Goal: Task Accomplishment & Management: Use online tool/utility

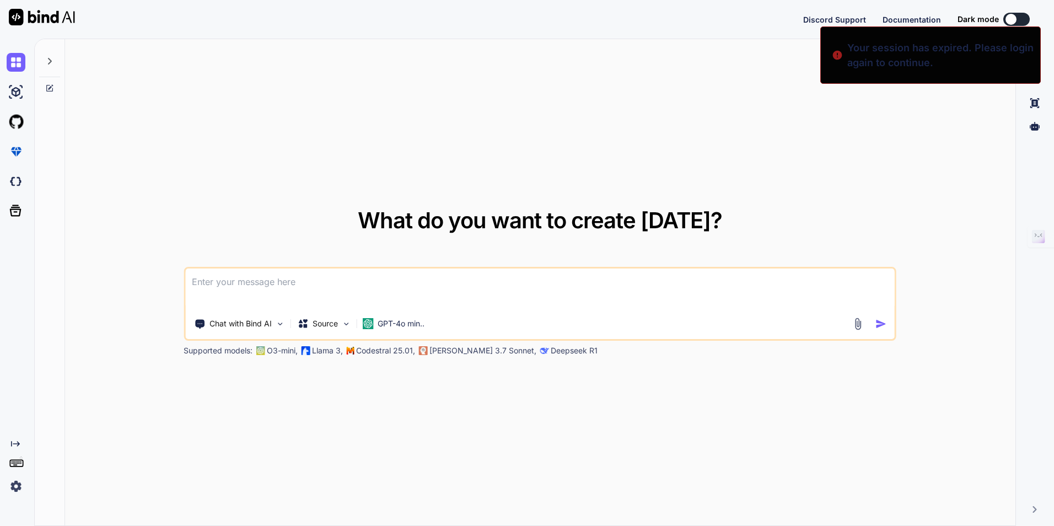
type textarea "x"
click at [20, 443] on div "Created with Pixso." at bounding box center [18, 443] width 23 height 9
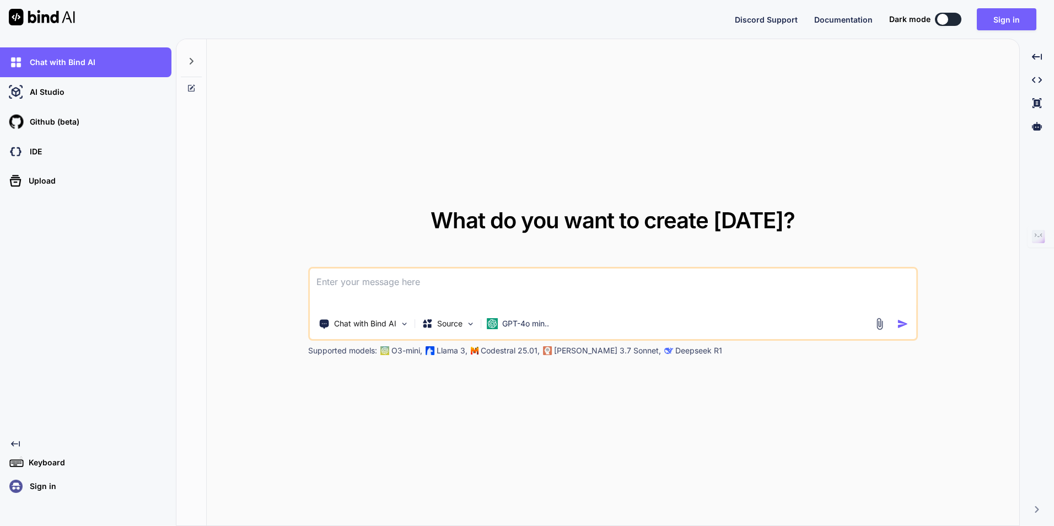
click at [46, 488] on p "Sign in" at bounding box center [40, 486] width 31 height 11
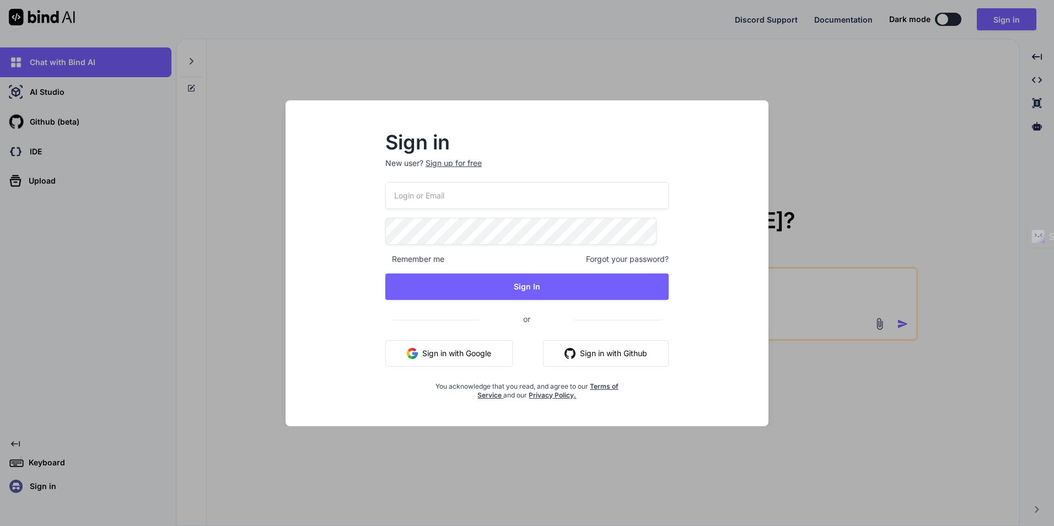
click at [421, 345] on button "Sign in with Google" at bounding box center [448, 353] width 127 height 26
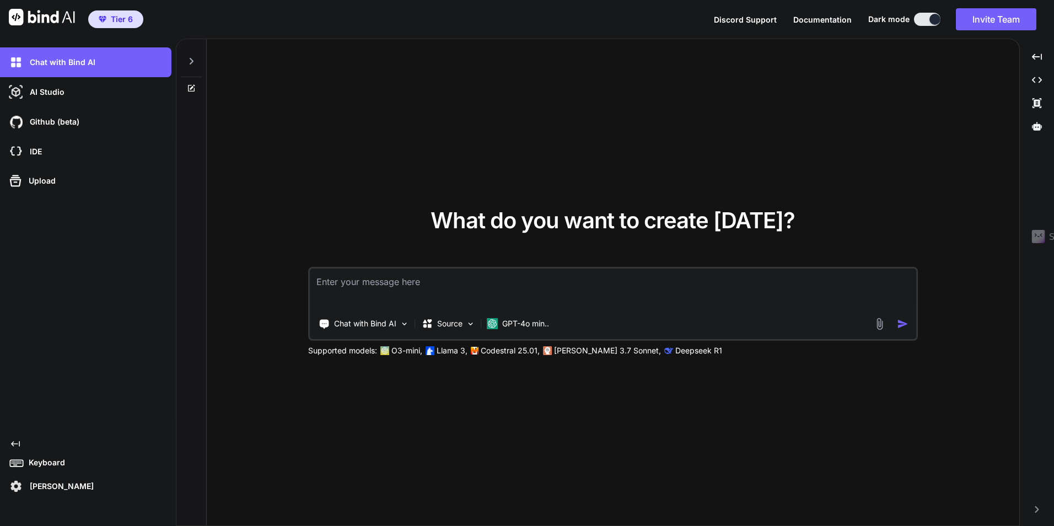
click at [58, 463] on p "Keyboard" at bounding box center [44, 462] width 41 height 11
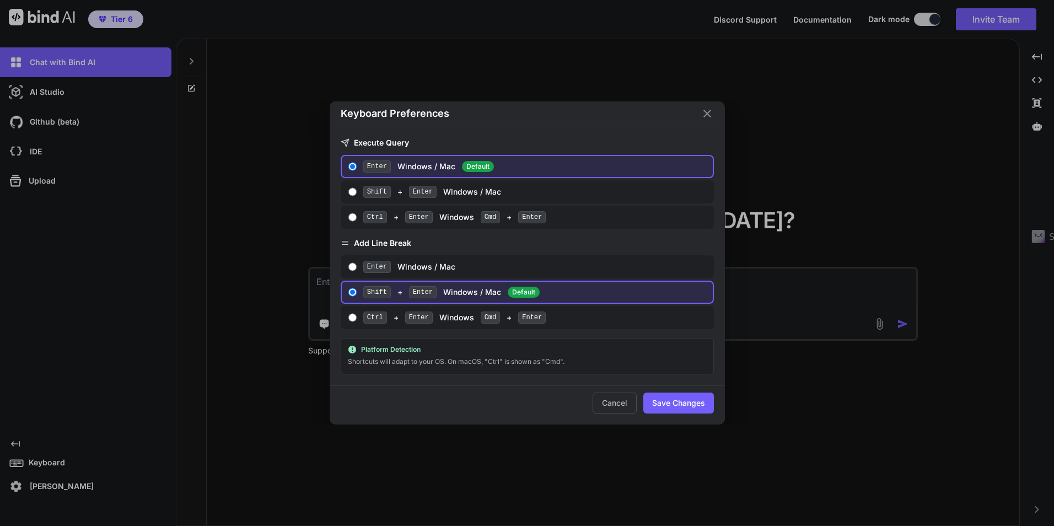
click at [710, 114] on icon "Close" at bounding box center [707, 113] width 13 height 13
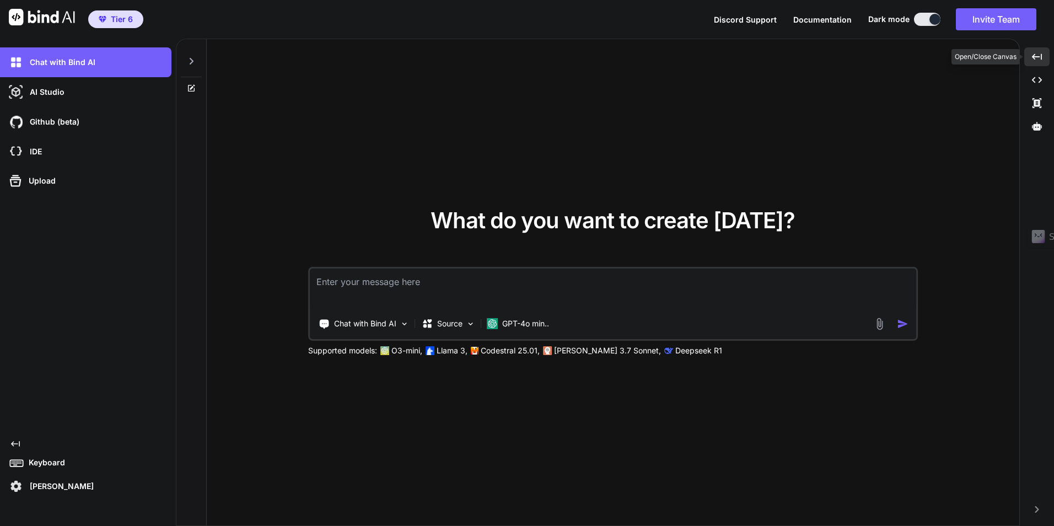
click at [1033, 58] on icon "Created with Pixso." at bounding box center [1037, 57] width 10 height 10
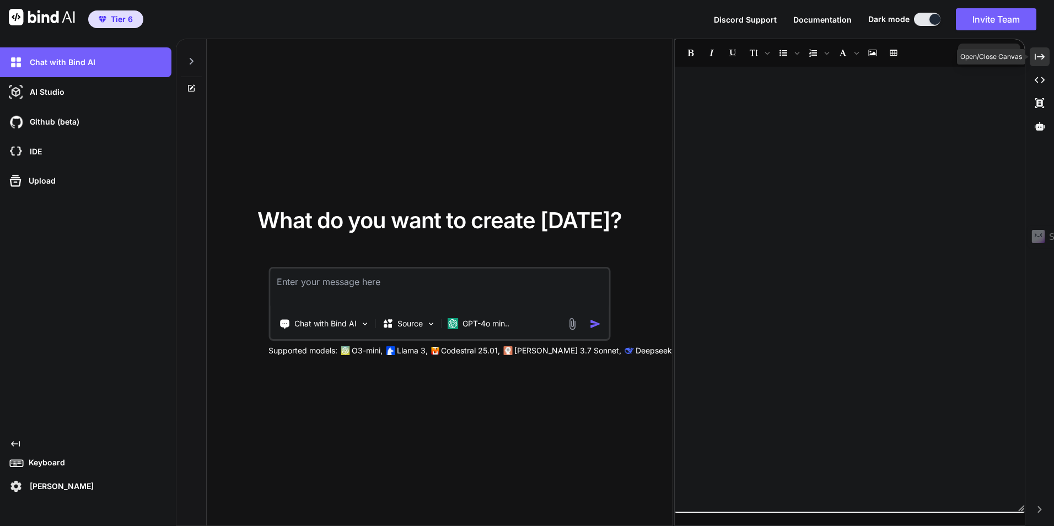
click at [1033, 58] on div "Created with Pixso." at bounding box center [1040, 56] width 20 height 19
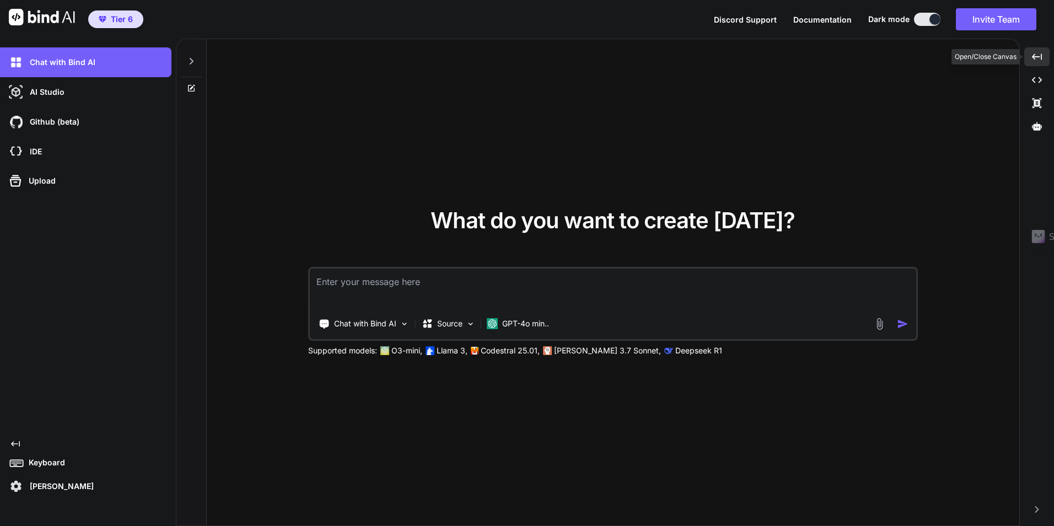
click at [1033, 58] on icon "Created with Pixso." at bounding box center [1037, 57] width 10 height 10
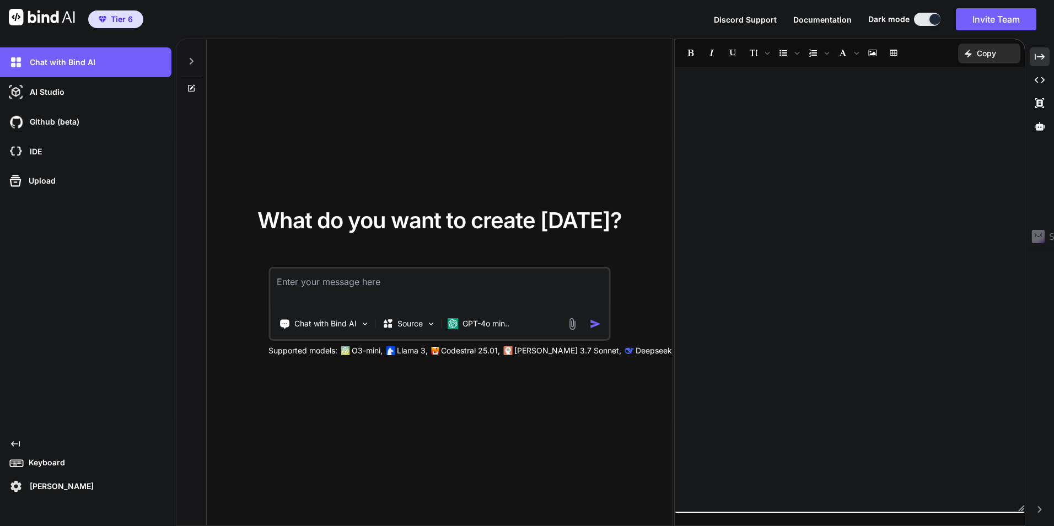
click at [39, 488] on p "[PERSON_NAME]" at bounding box center [59, 486] width 68 height 11
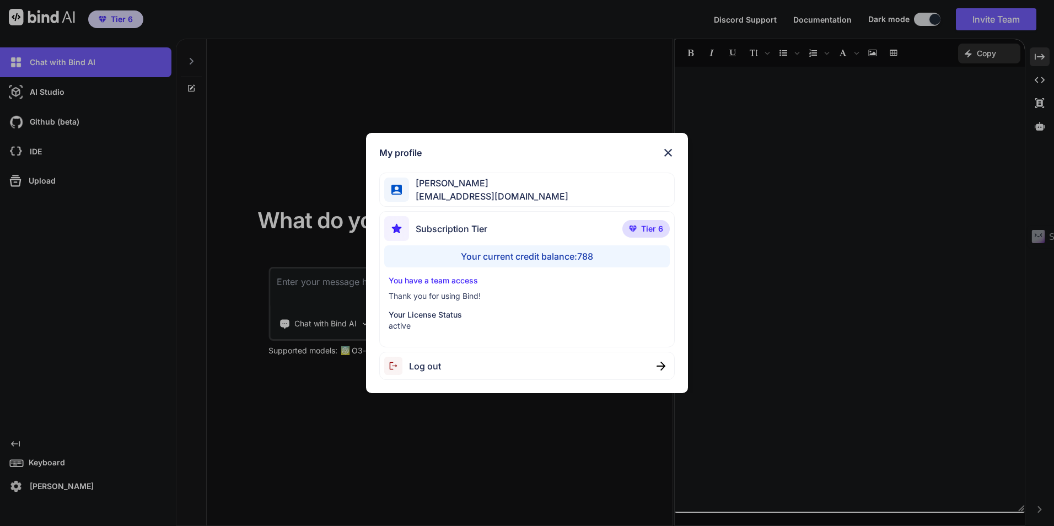
click at [577, 255] on div "Your current credit balance: 788" at bounding box center [527, 256] width 286 height 22
click at [583, 253] on div "Your current credit balance: 788" at bounding box center [527, 256] width 286 height 22
click at [664, 152] on img at bounding box center [668, 152] width 13 height 13
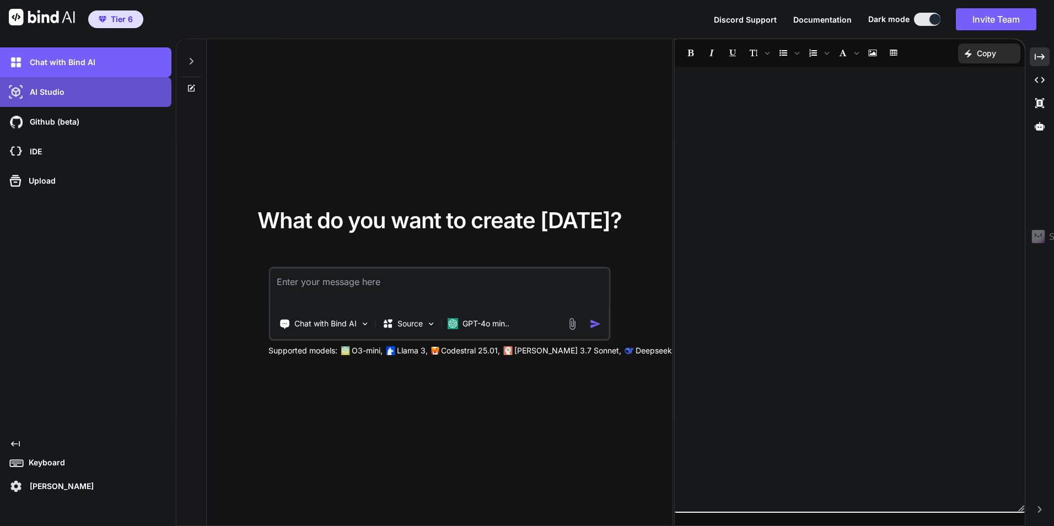
click at [82, 98] on div "AI Studio" at bounding box center [89, 92] width 165 height 19
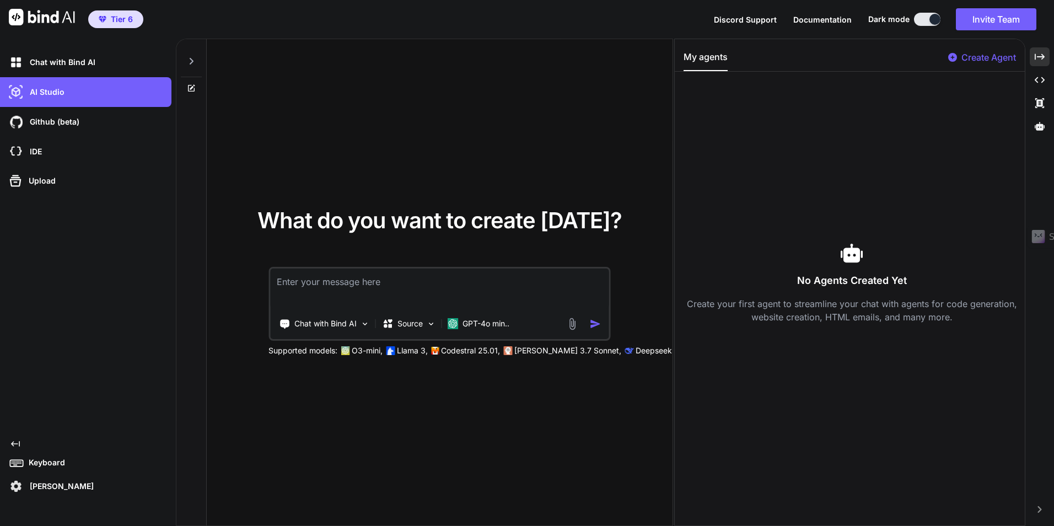
click at [996, 53] on p "Create Agent" at bounding box center [989, 57] width 55 height 13
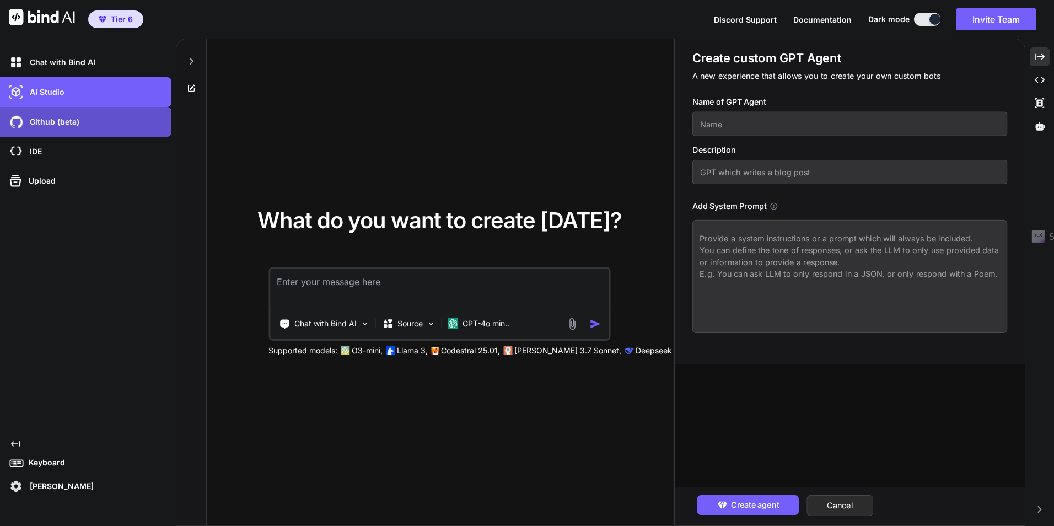
click at [98, 124] on div "Github (beta)" at bounding box center [89, 121] width 165 height 19
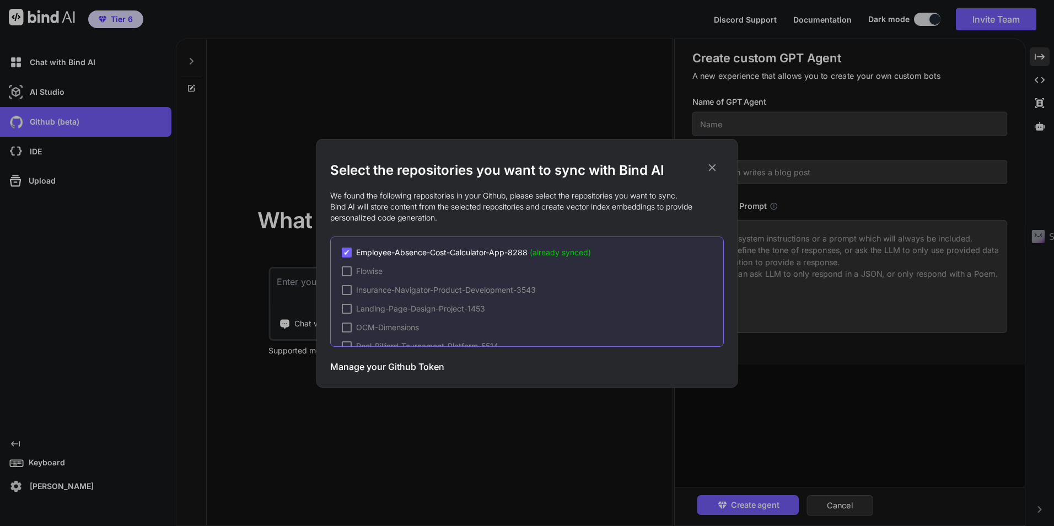
click at [524, 84] on div "Select the repositories you want to sync with Bind AI We found the following re…" at bounding box center [527, 263] width 1054 height 526
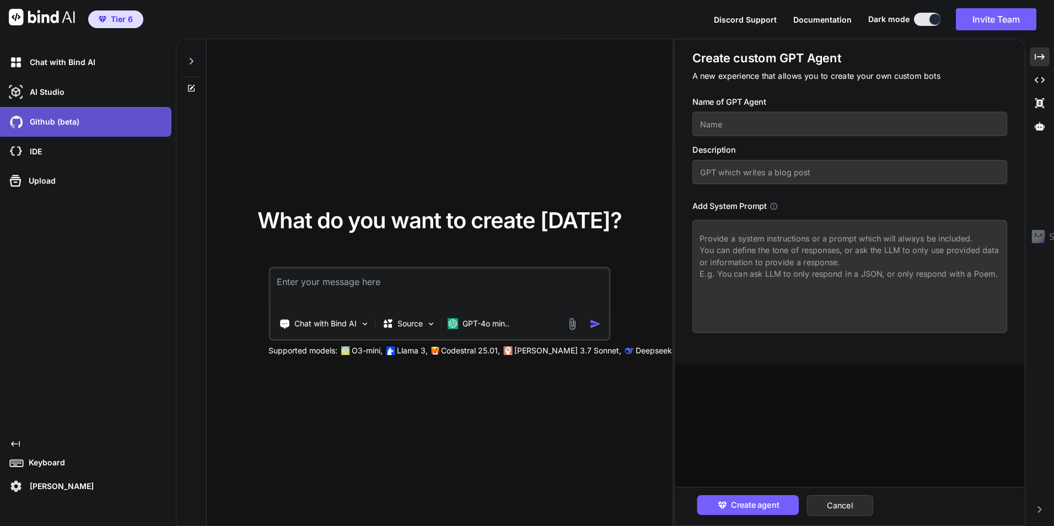
click at [86, 128] on div "Github (beta)" at bounding box center [89, 121] width 165 height 19
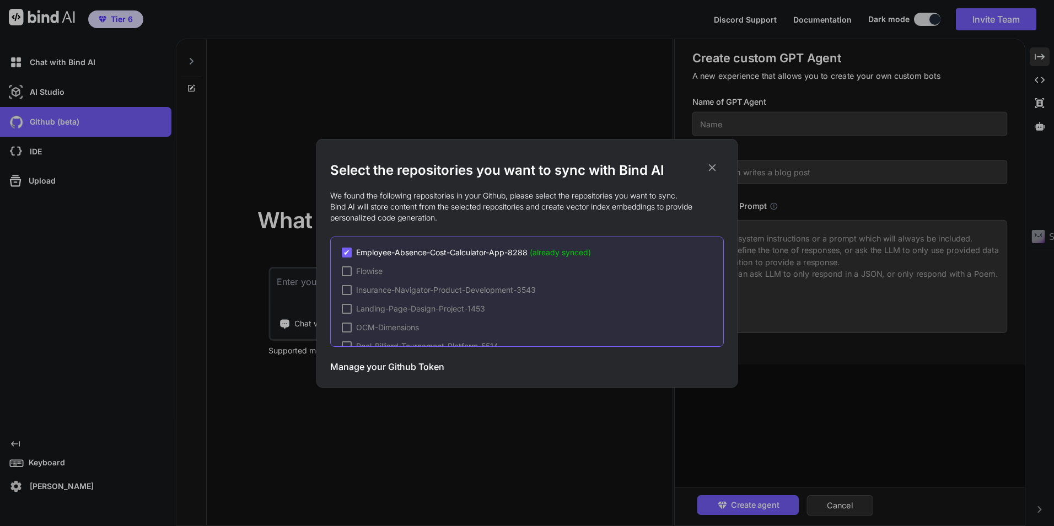
scroll to position [92, 0]
click at [446, 127] on div "Select the repositories you want to sync with Bind AI We found the following re…" at bounding box center [527, 263] width 1054 height 526
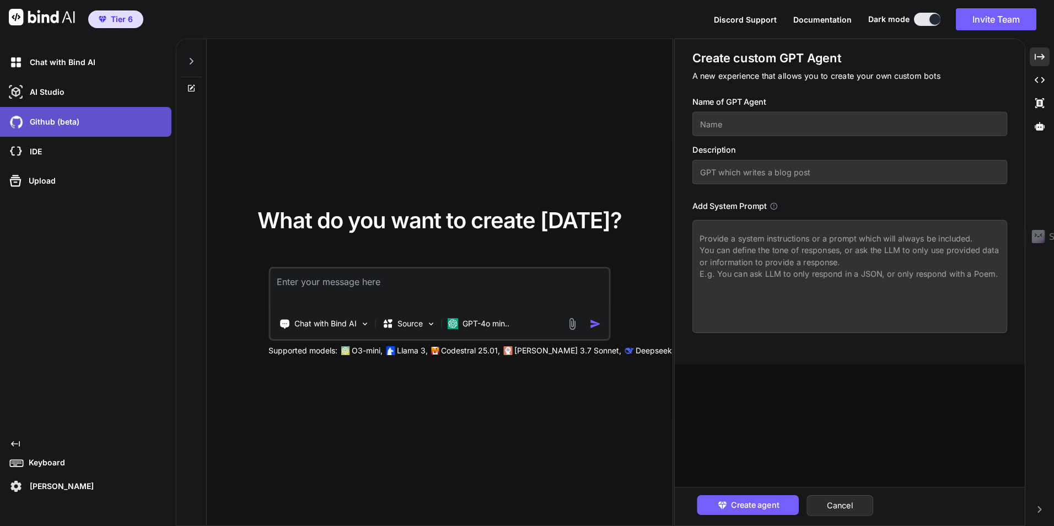
click at [98, 121] on div "Github (beta)" at bounding box center [89, 121] width 165 height 19
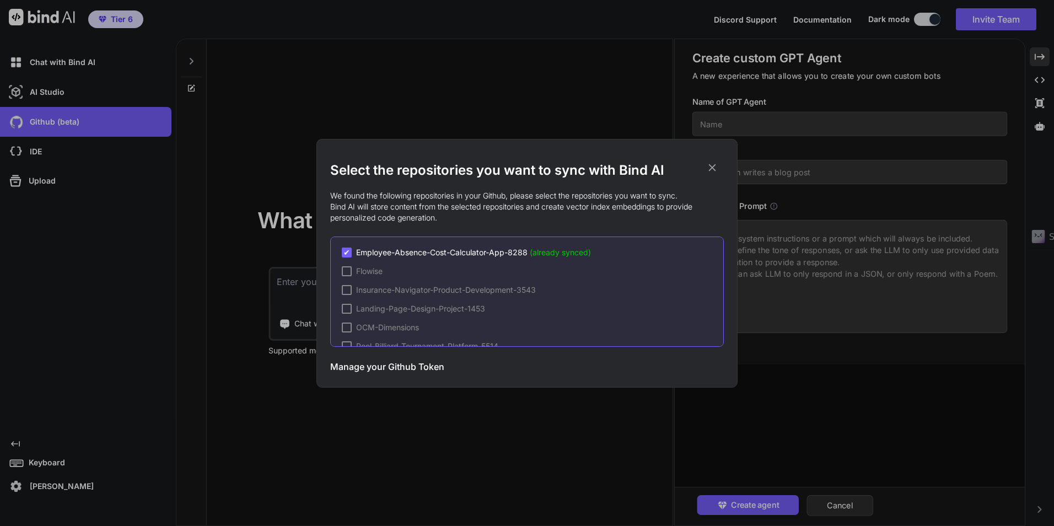
click at [348, 254] on span "✔" at bounding box center [346, 252] width 7 height 11
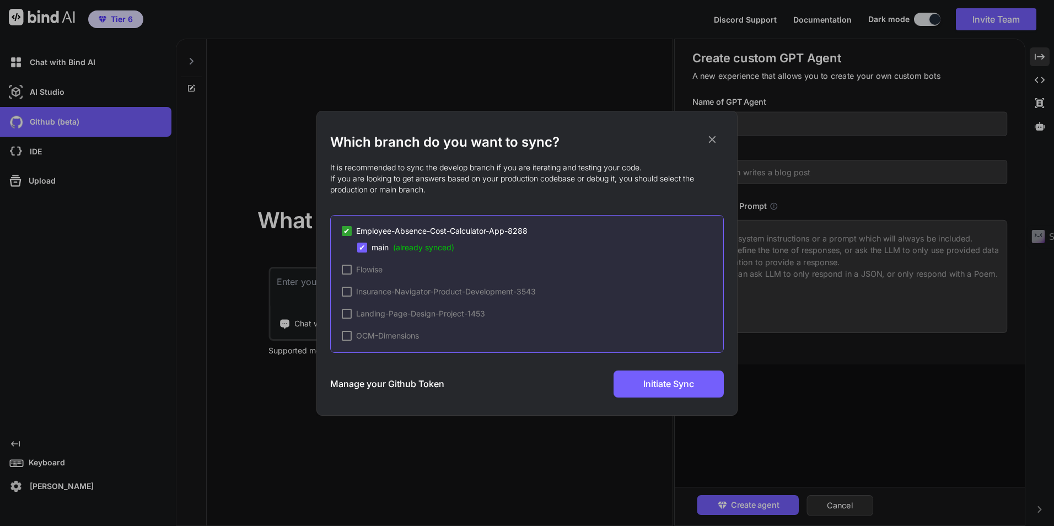
click at [350, 228] on span "✔" at bounding box center [346, 230] width 7 height 11
click at [358, 246] on div "✔" at bounding box center [362, 248] width 10 height 10
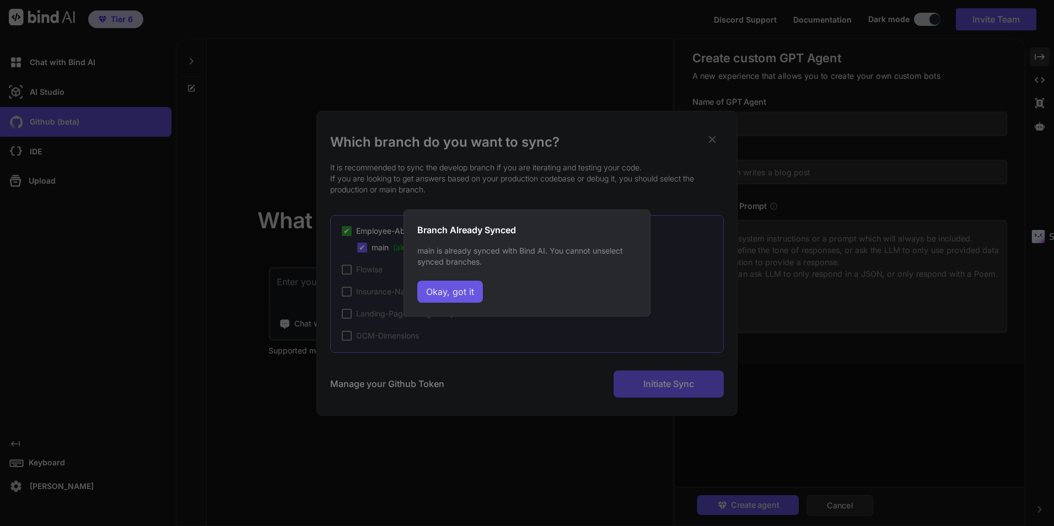
click at [432, 284] on button "Okay, got it" at bounding box center [450, 292] width 66 height 22
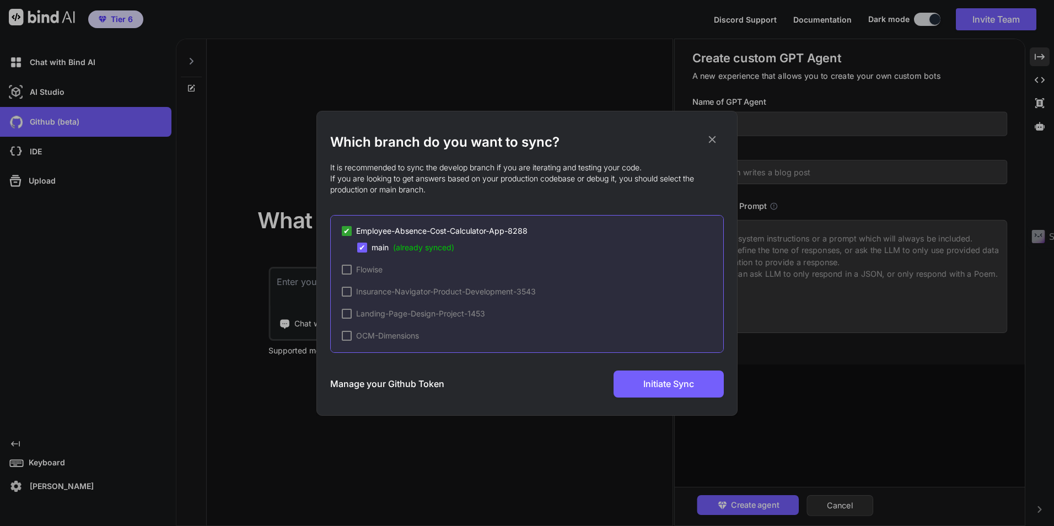
click at [296, 171] on div "Which branch do you want to sync? It is recommended to sync the develop branch …" at bounding box center [527, 263] width 1054 height 526
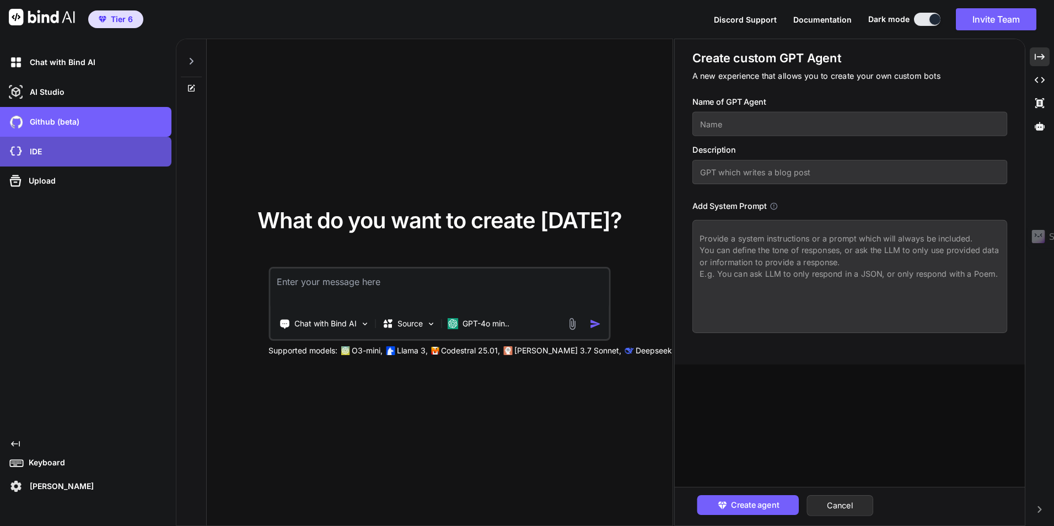
click at [65, 146] on div "IDE" at bounding box center [89, 151] width 165 height 19
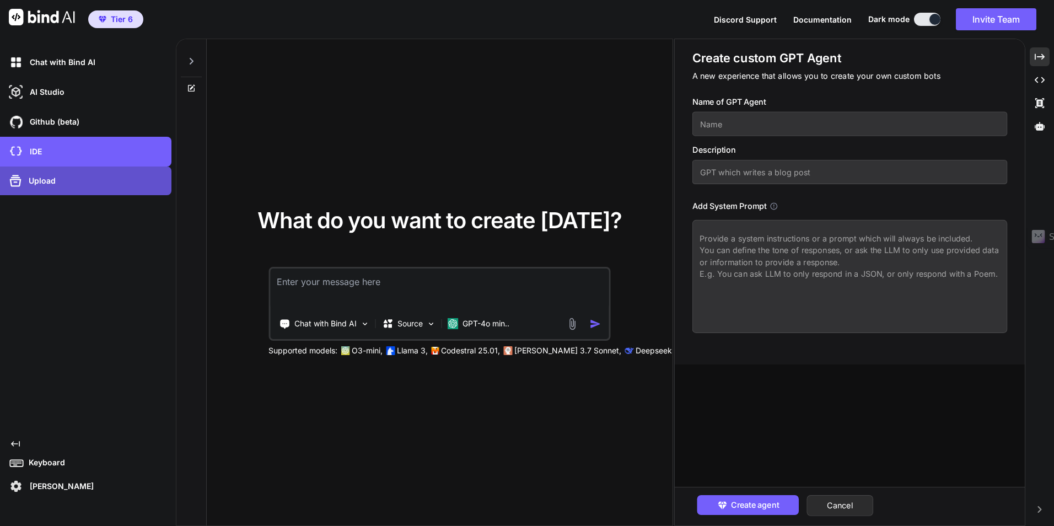
click at [82, 184] on div "Upload" at bounding box center [89, 181] width 165 height 18
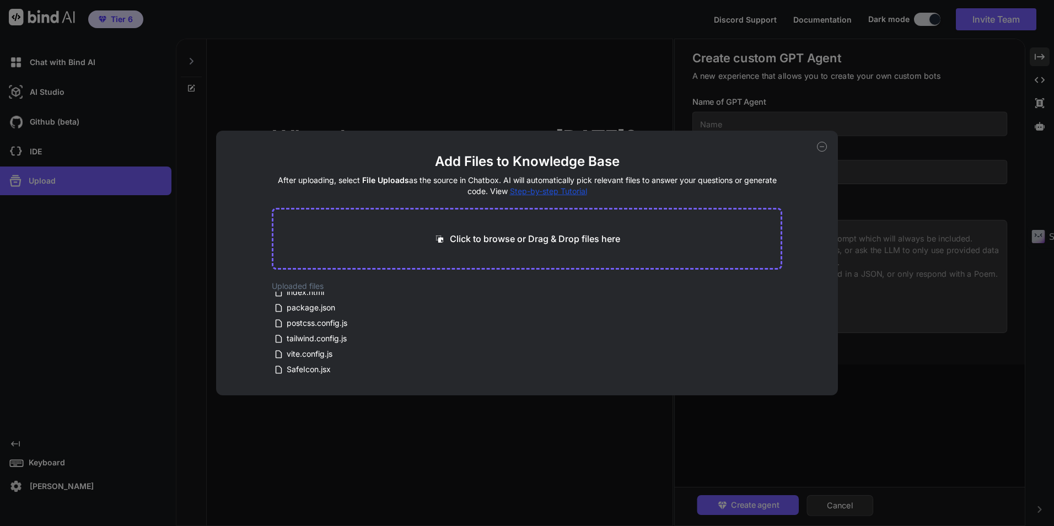
scroll to position [0, 0]
click at [823, 148] on icon at bounding box center [822, 147] width 10 height 10
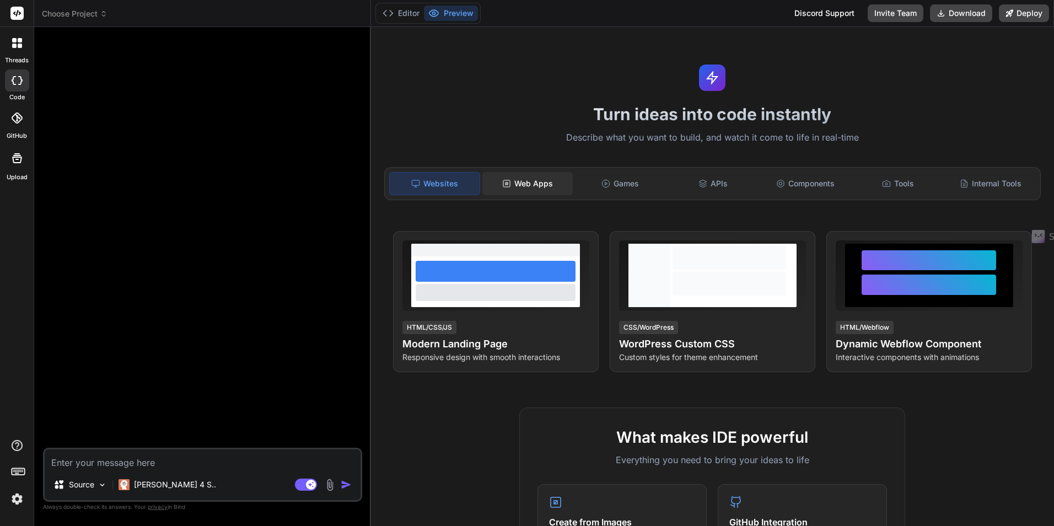
click at [531, 187] on div "Web Apps" at bounding box center [527, 183] width 90 height 23
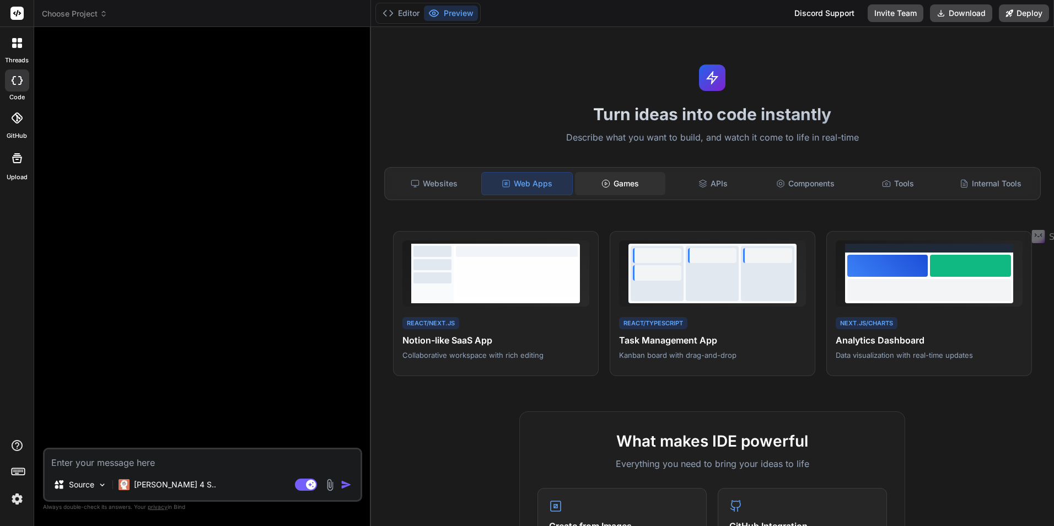
click at [601, 189] on div "Games" at bounding box center [620, 183] width 90 height 23
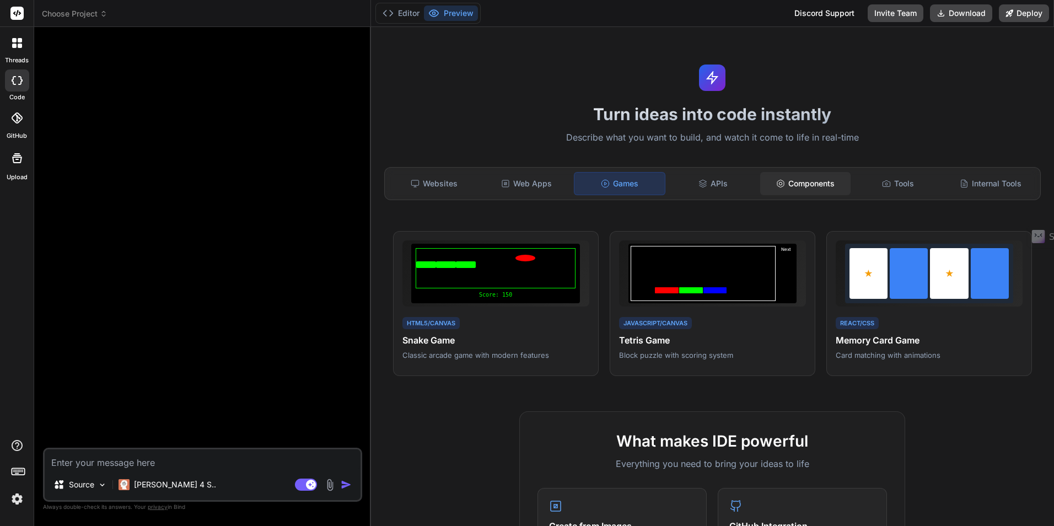
click at [786, 189] on div "Components" at bounding box center [805, 183] width 90 height 23
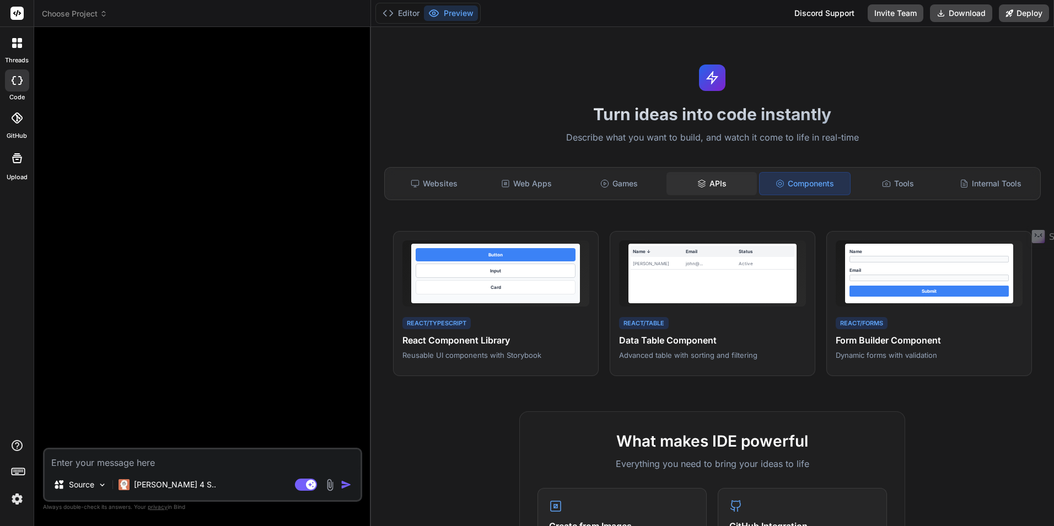
click at [729, 186] on div "APIs" at bounding box center [712, 183] width 90 height 23
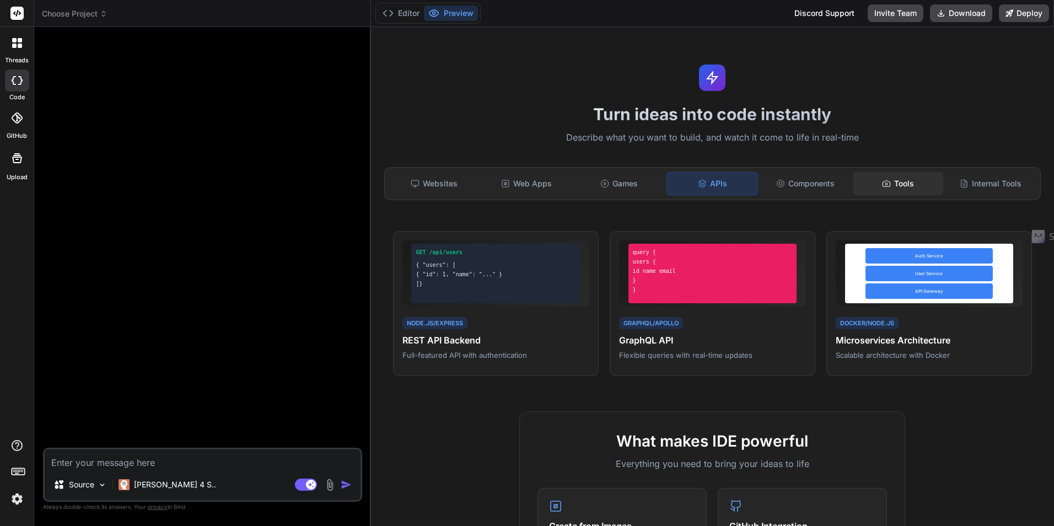
click at [900, 184] on div "Tools" at bounding box center [898, 183] width 90 height 23
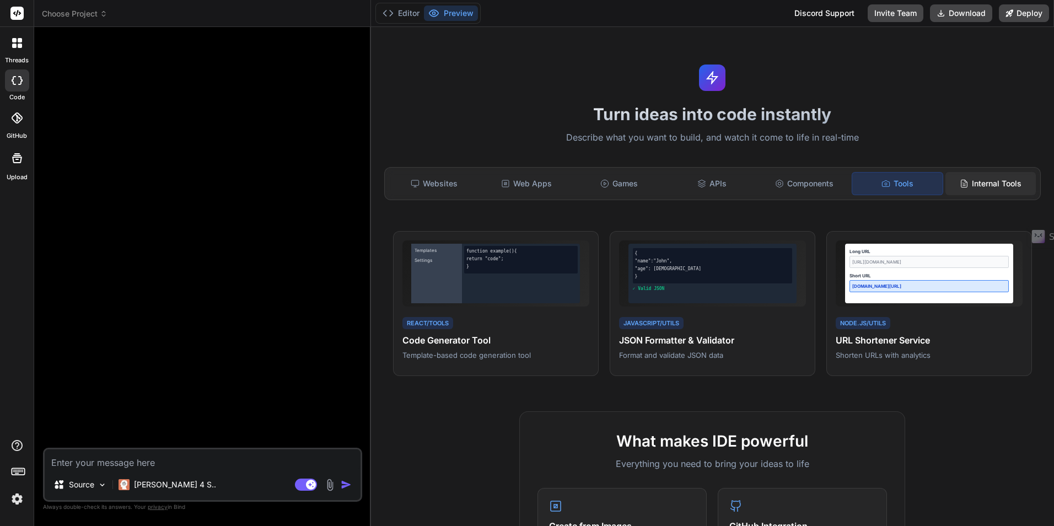
click at [960, 186] on icon at bounding box center [964, 183] width 9 height 9
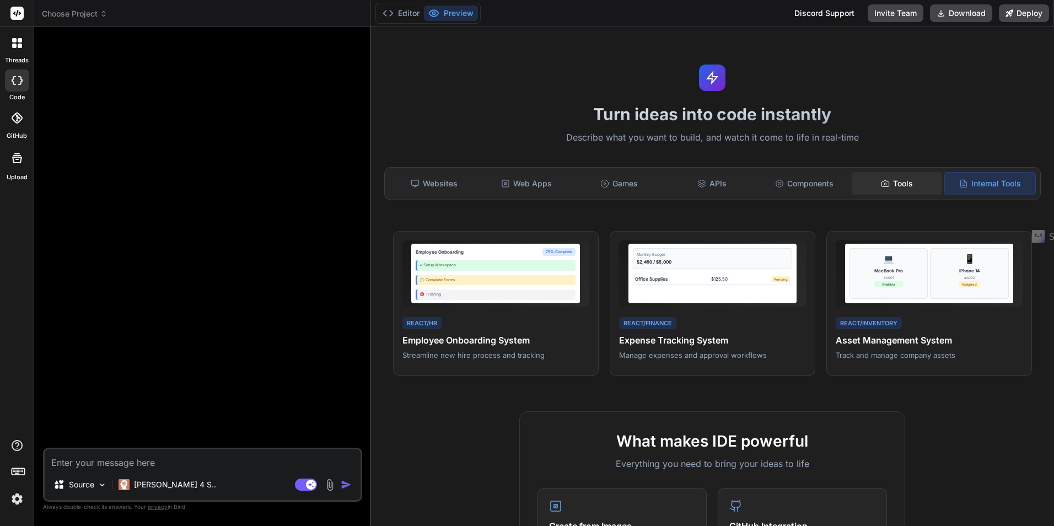
click at [919, 183] on div "Tools" at bounding box center [897, 183] width 90 height 23
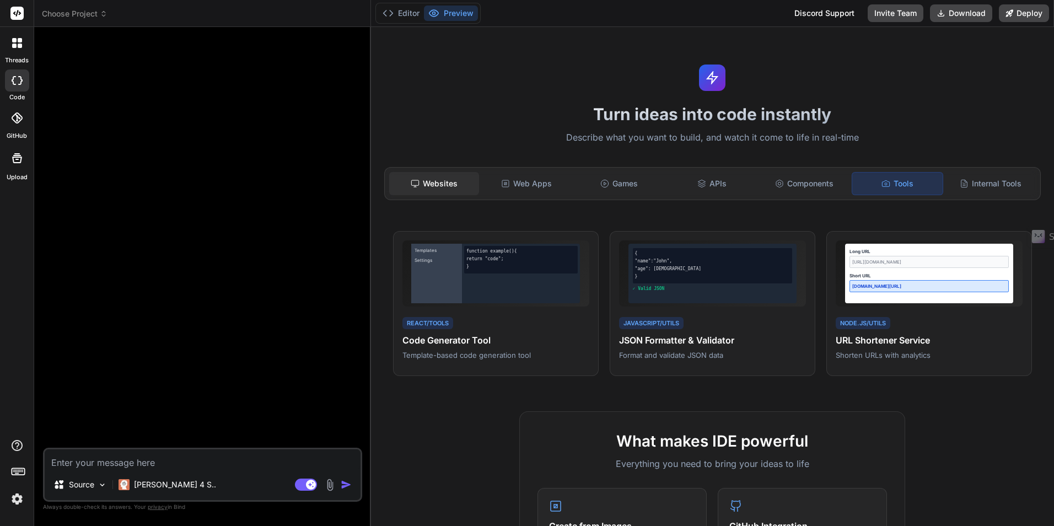
click at [465, 181] on div "Websites" at bounding box center [434, 183] width 90 height 23
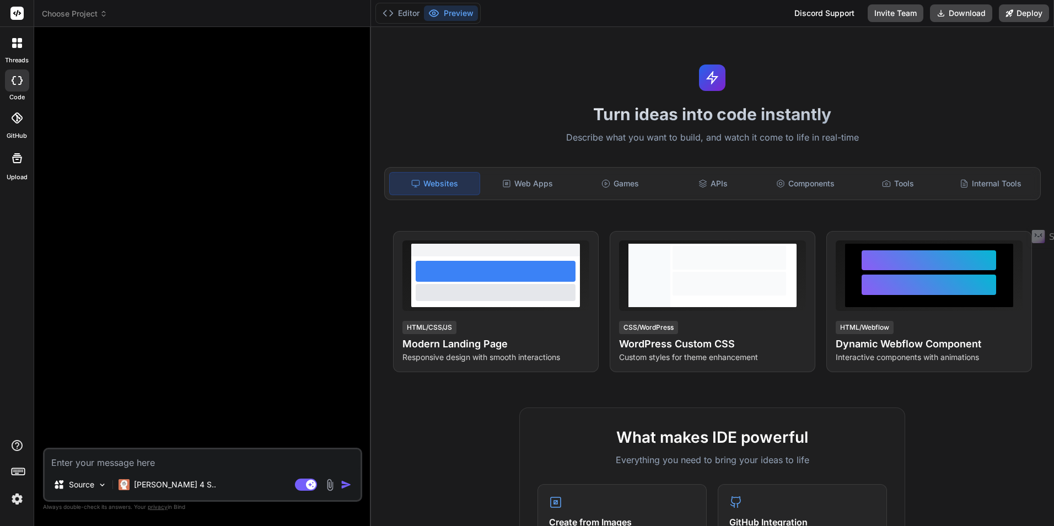
click at [261, 190] on div at bounding box center [203, 242] width 317 height 412
click at [318, 106] on div at bounding box center [203, 242] width 317 height 412
click at [22, 50] on div at bounding box center [17, 42] width 23 height 23
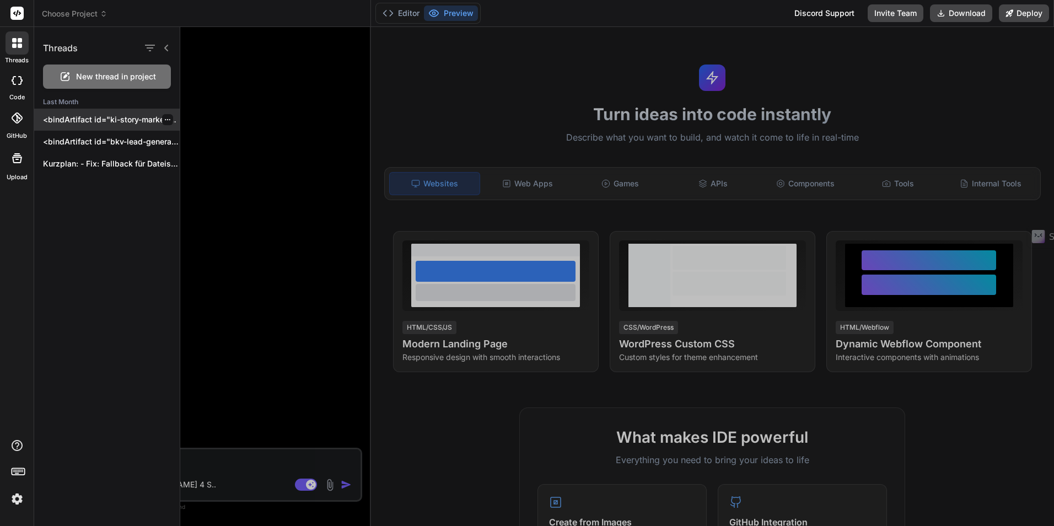
click at [67, 122] on p "<bindArtifact id="ki-story-marketing-app" title="KI Story Marketing App"> <bind…" at bounding box center [111, 119] width 137 height 11
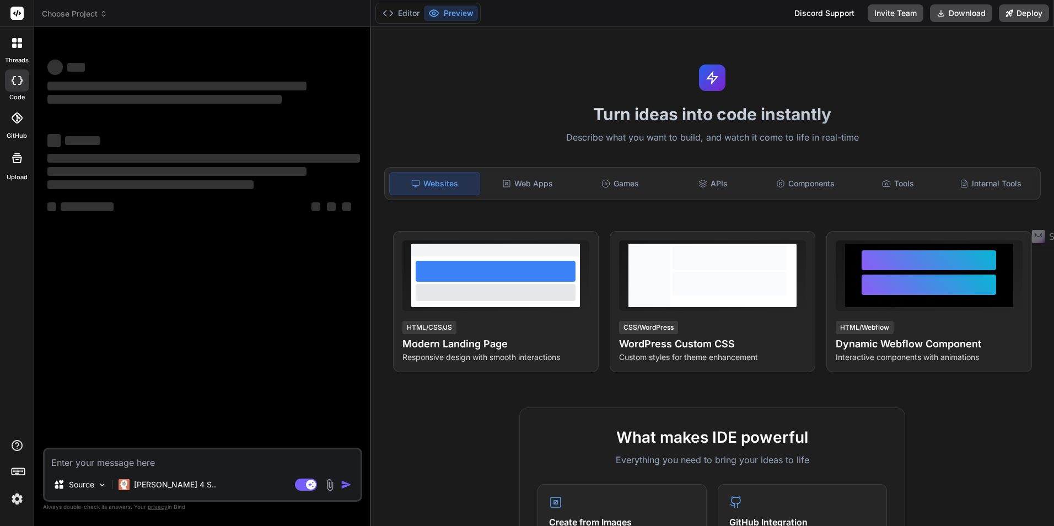
click at [19, 78] on icon at bounding box center [17, 80] width 11 height 9
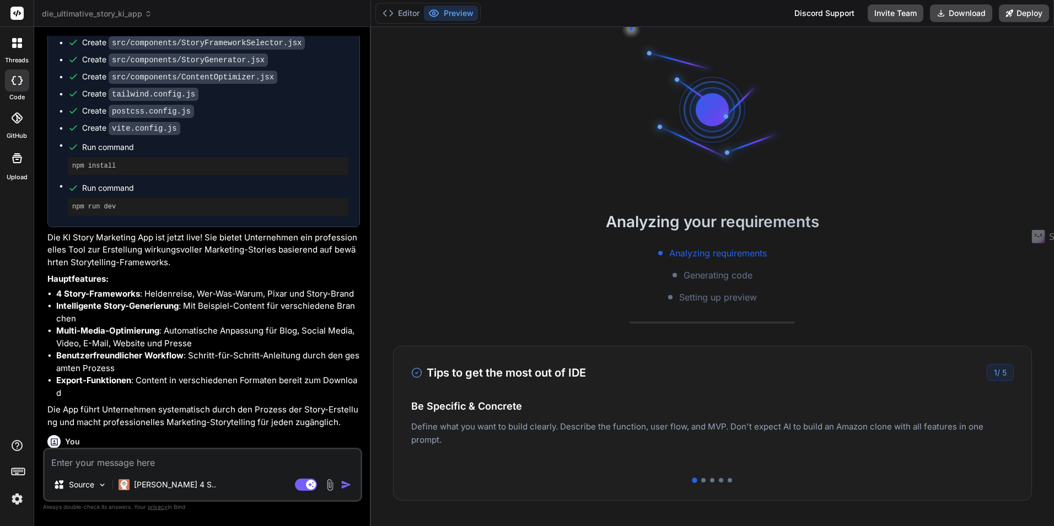
scroll to position [2762, 0]
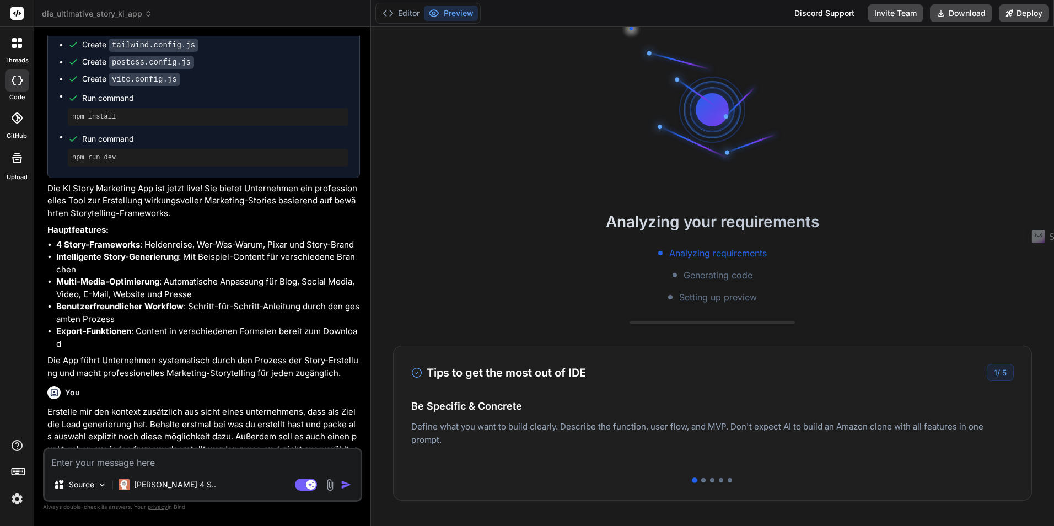
click at [18, 84] on icon at bounding box center [20, 80] width 4 height 9
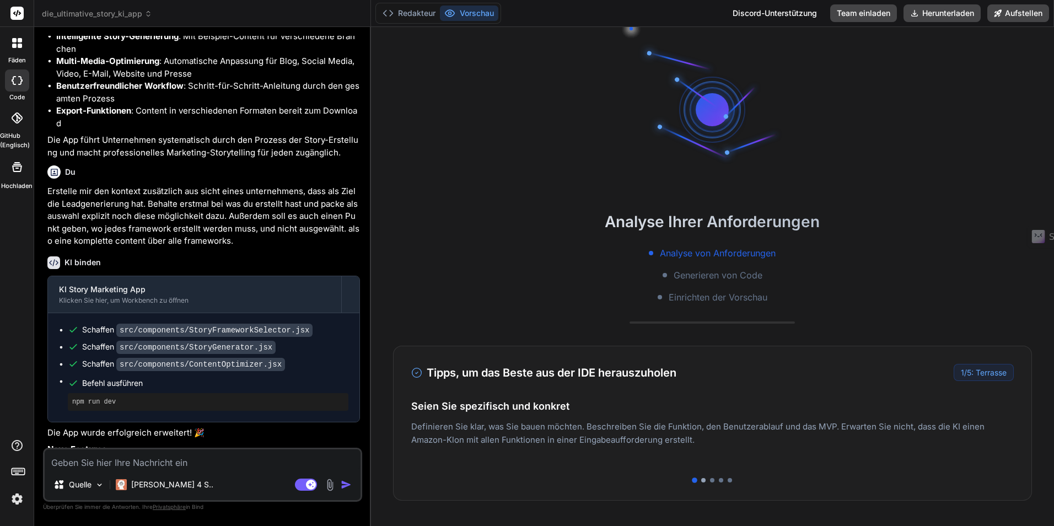
click at [701, 480] on div at bounding box center [703, 480] width 4 height 4
click at [710, 480] on div at bounding box center [712, 480] width 4 height 4
click at [719, 481] on div at bounding box center [721, 480] width 4 height 4
click at [710, 481] on div at bounding box center [712, 480] width 4 height 4
click at [719, 480] on div at bounding box center [712, 480] width 603 height 4
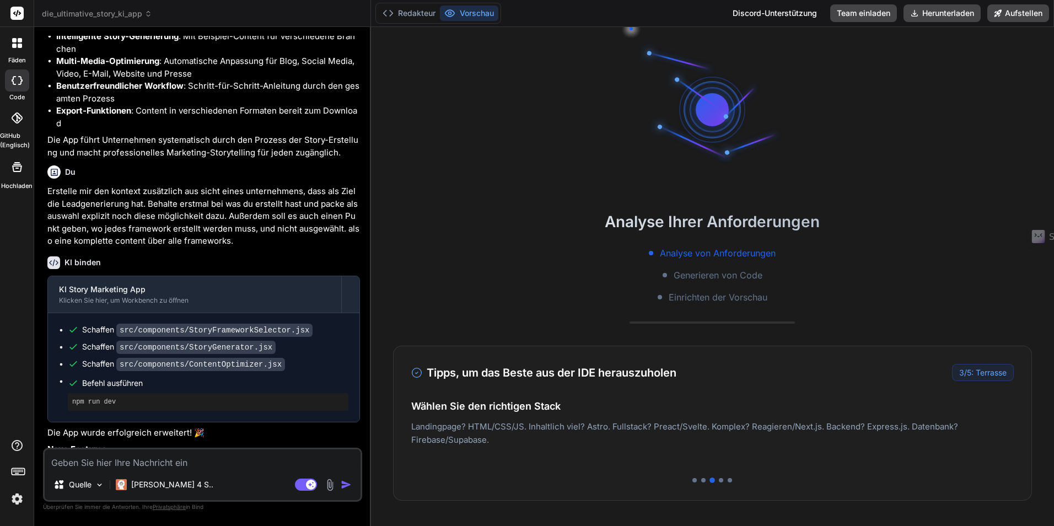
click at [722, 480] on div at bounding box center [712, 480] width 603 height 4
click at [719, 481] on div at bounding box center [712, 480] width 603 height 4
click at [719, 481] on div at bounding box center [721, 480] width 4 height 4
click at [728, 480] on div at bounding box center [730, 480] width 4 height 4
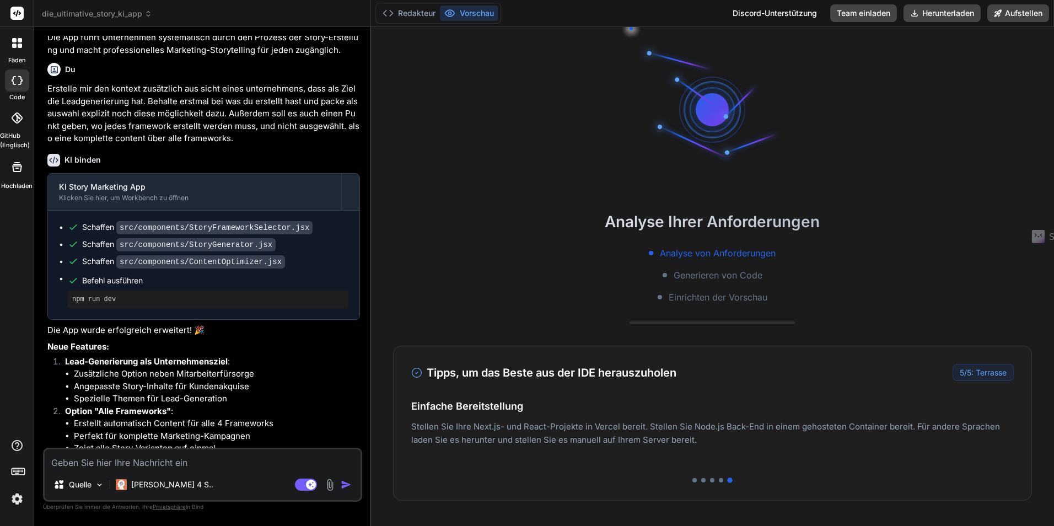
scroll to position [3198, 0]
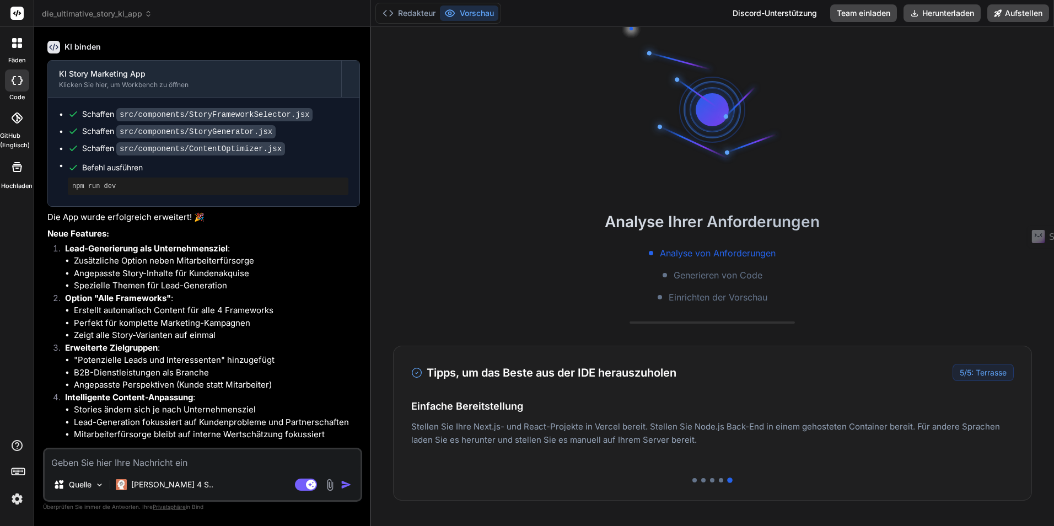
click at [14, 131] on div "GitHub (Englisch)" at bounding box center [17, 125] width 34 height 48
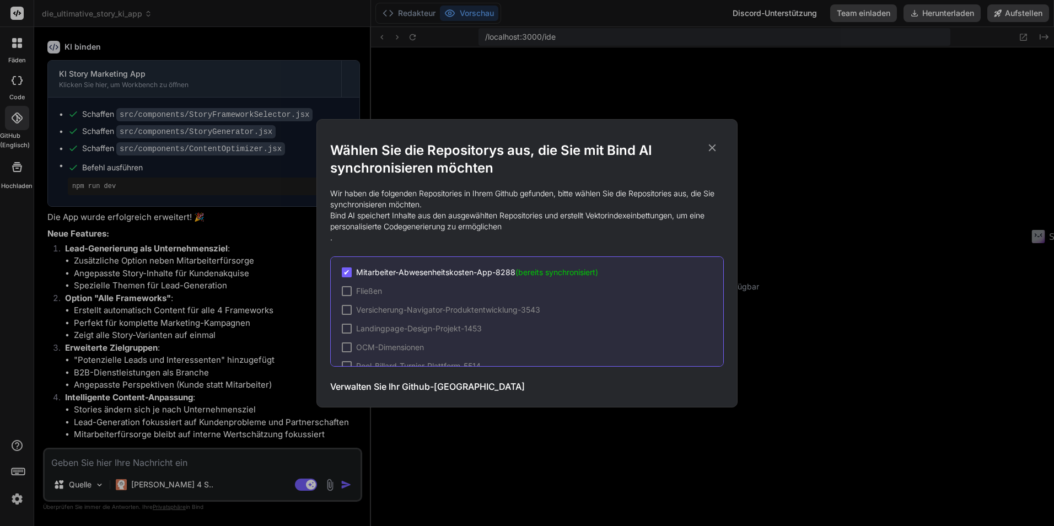
scroll to position [105, 0]
click at [713, 146] on icon at bounding box center [712, 148] width 12 height 12
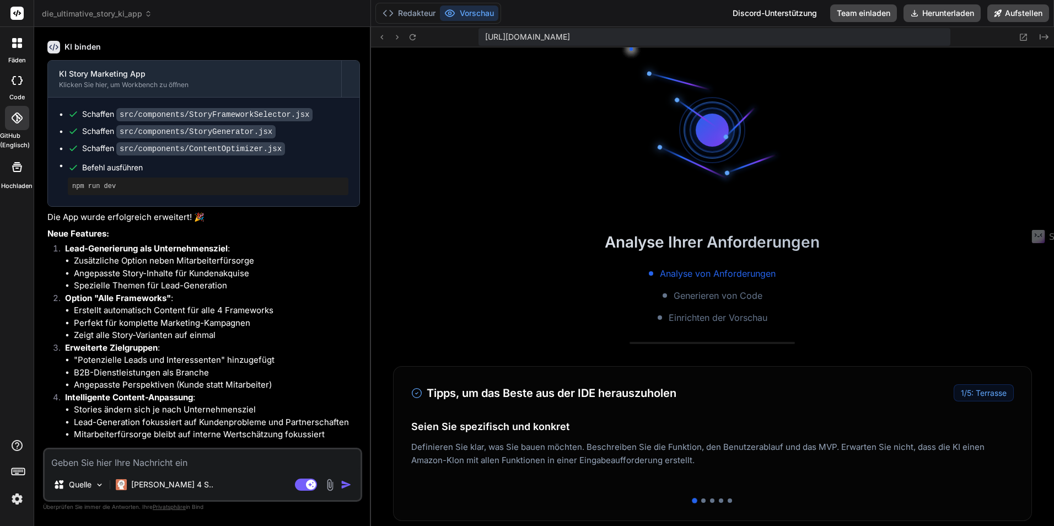
scroll to position [210, 0]
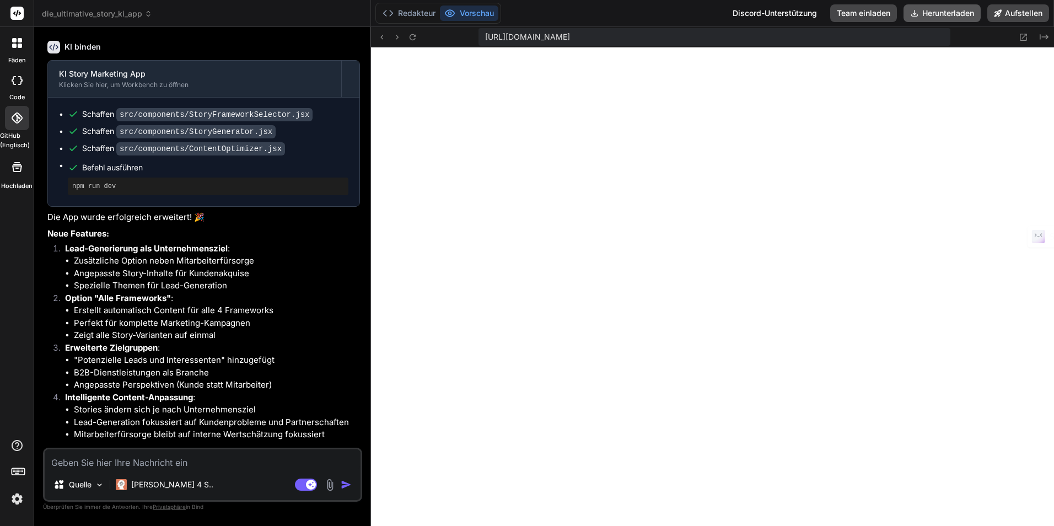
click at [924, 18] on font "Herunterladen" at bounding box center [948, 13] width 52 height 11
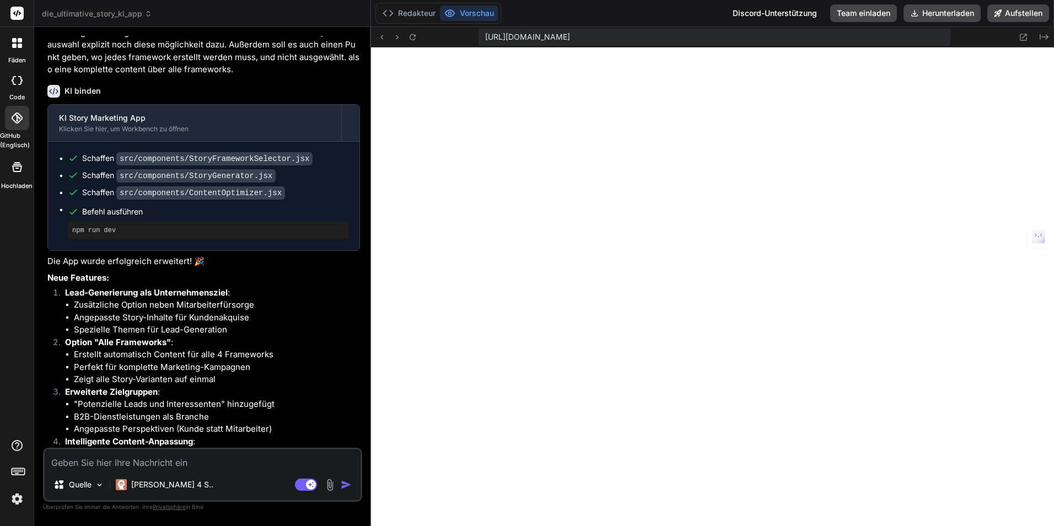
scroll to position [3198, 0]
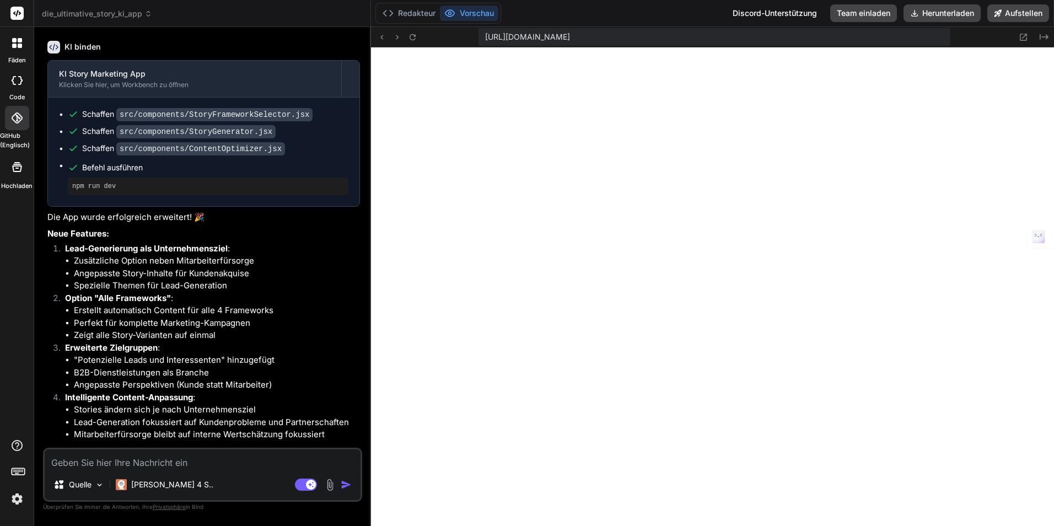
click at [330, 490] on img at bounding box center [330, 485] width 13 height 13
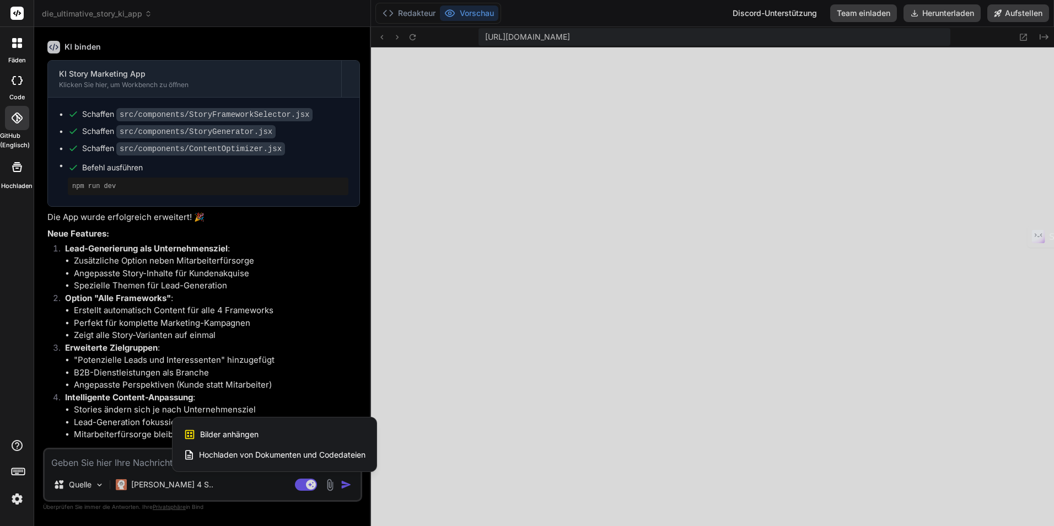
click at [330, 487] on div at bounding box center [527, 263] width 1054 height 526
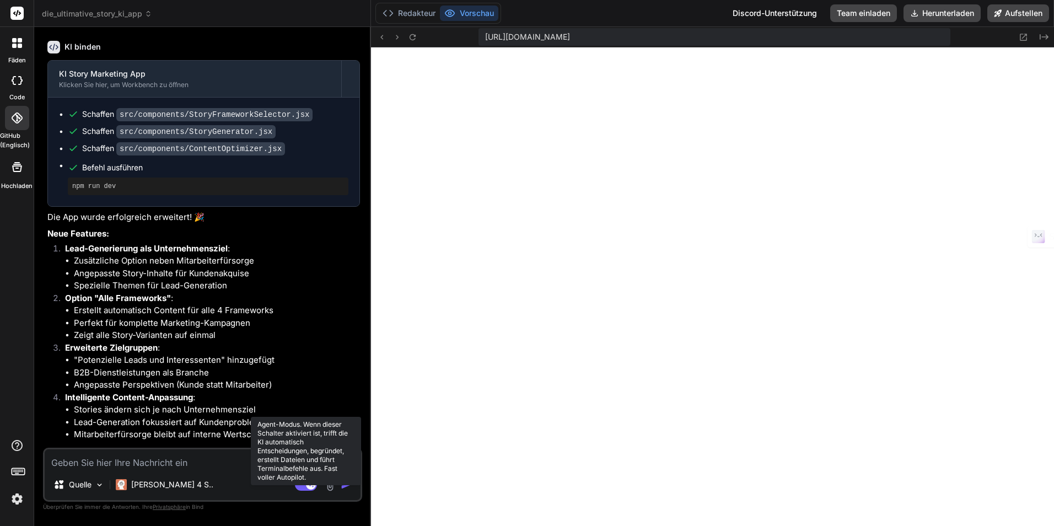
click at [308, 486] on rect at bounding box center [311, 485] width 10 height 10
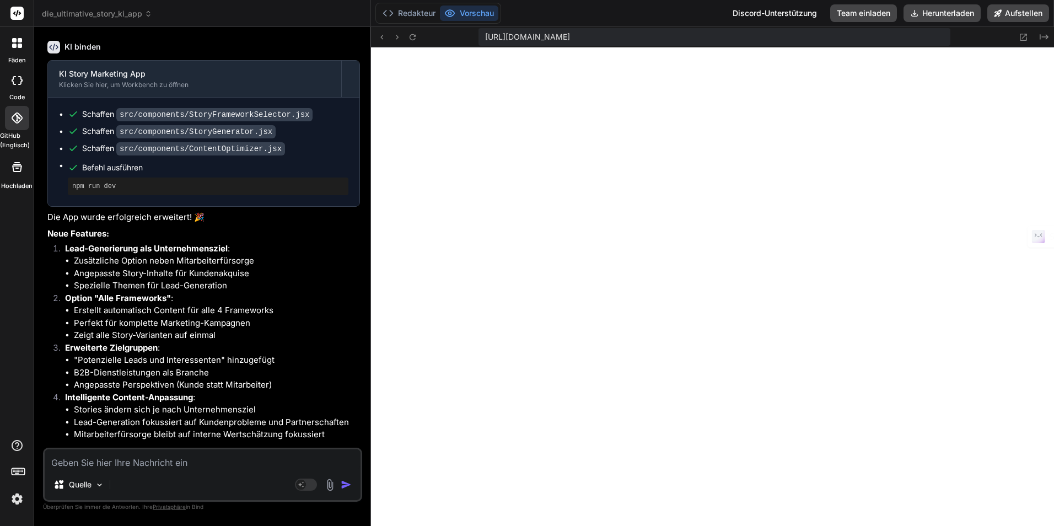
click at [9, 497] on img at bounding box center [17, 499] width 19 height 19
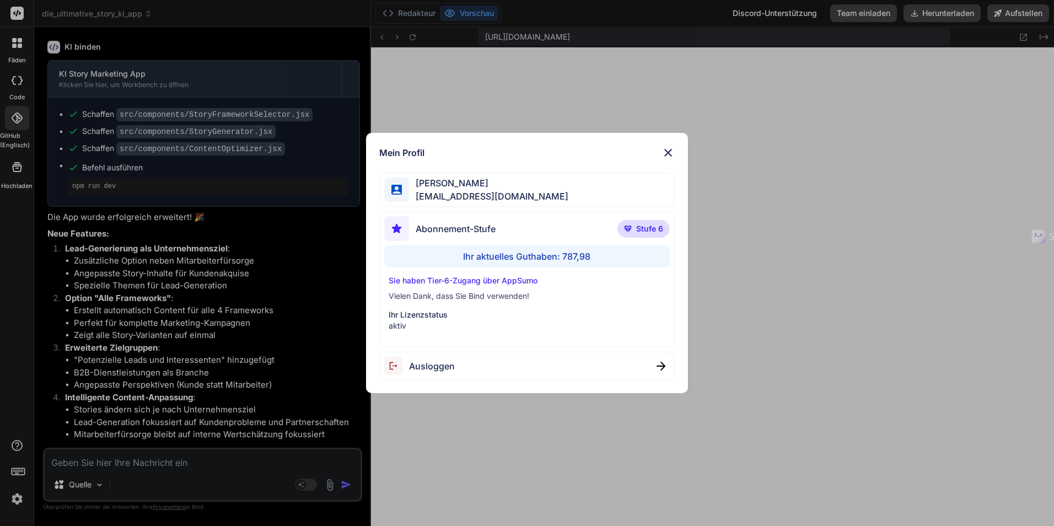
click at [555, 258] on div "Ihr aktuelles Guthaben: 787,98" at bounding box center [527, 256] width 286 height 22
click at [669, 149] on img at bounding box center [668, 152] width 13 height 13
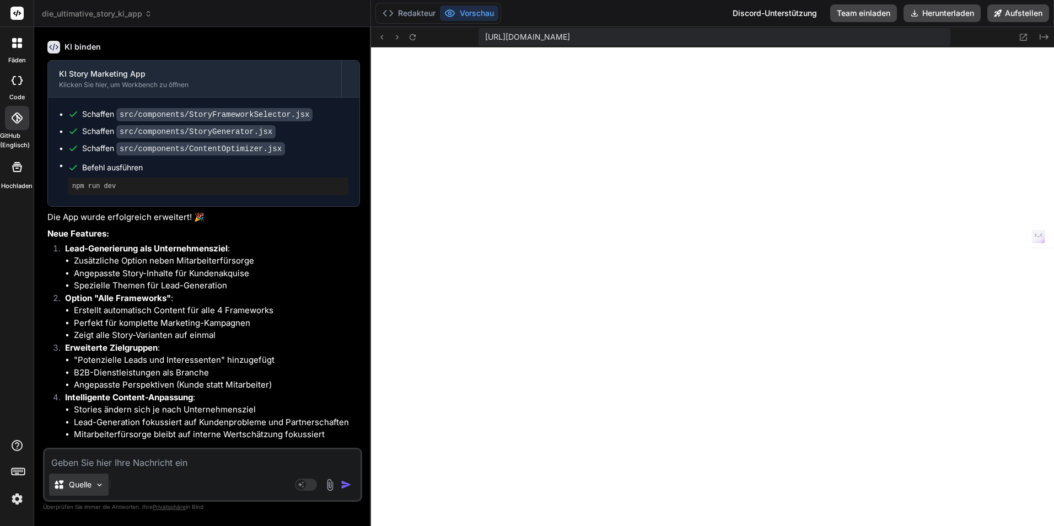
click at [85, 488] on p "Quelle" at bounding box center [80, 484] width 23 height 11
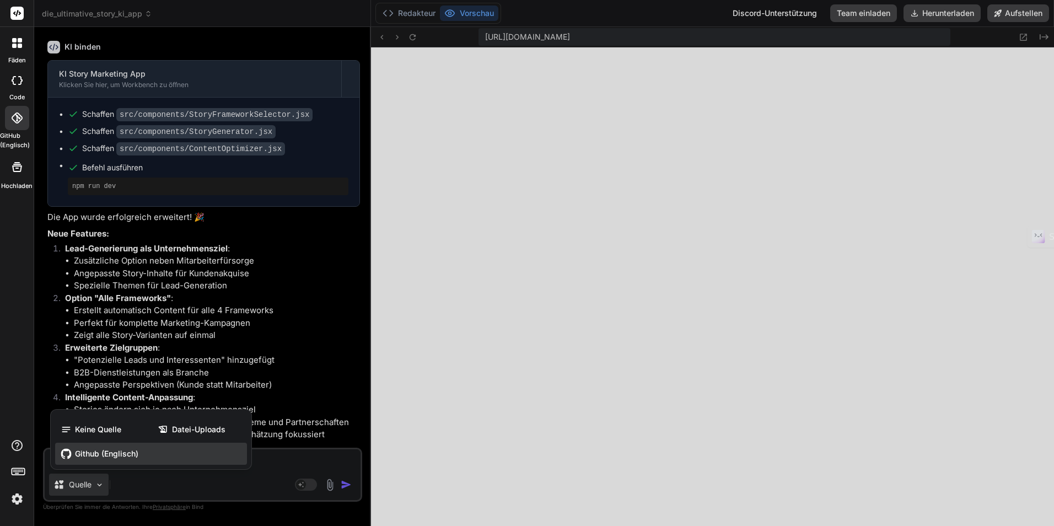
click at [171, 454] on div "Github (Englisch)" at bounding box center [151, 454] width 192 height 22
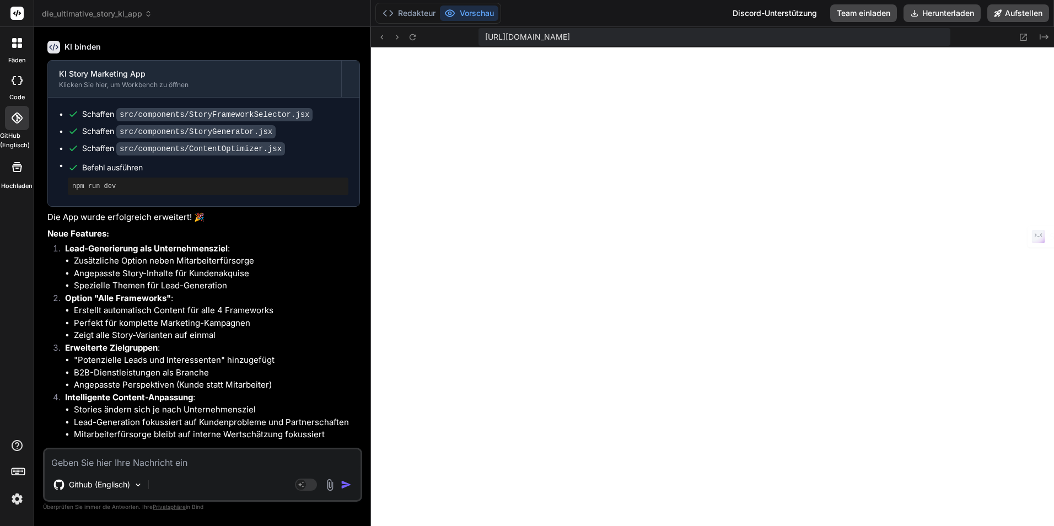
click at [330, 484] on img at bounding box center [330, 485] width 13 height 13
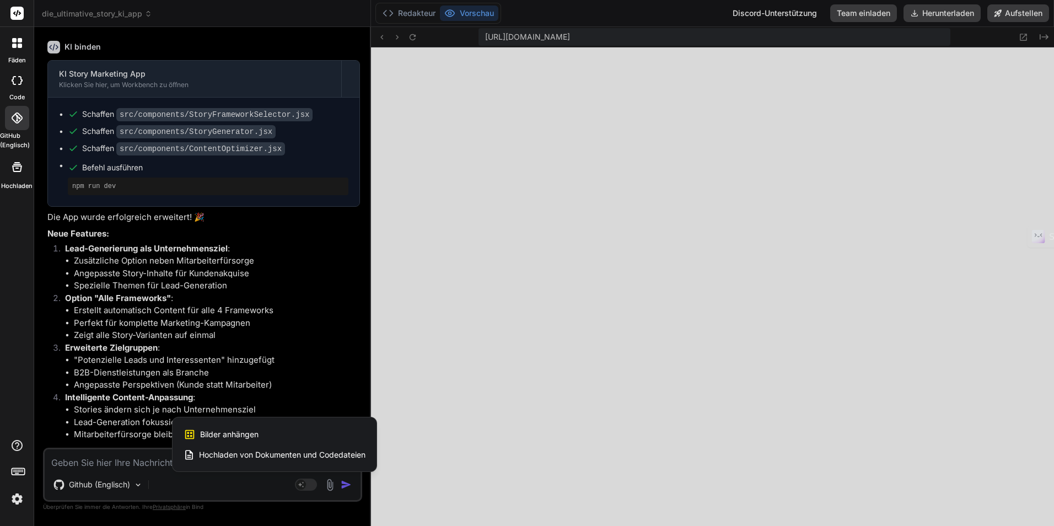
click at [330, 484] on div at bounding box center [527, 263] width 1054 height 526
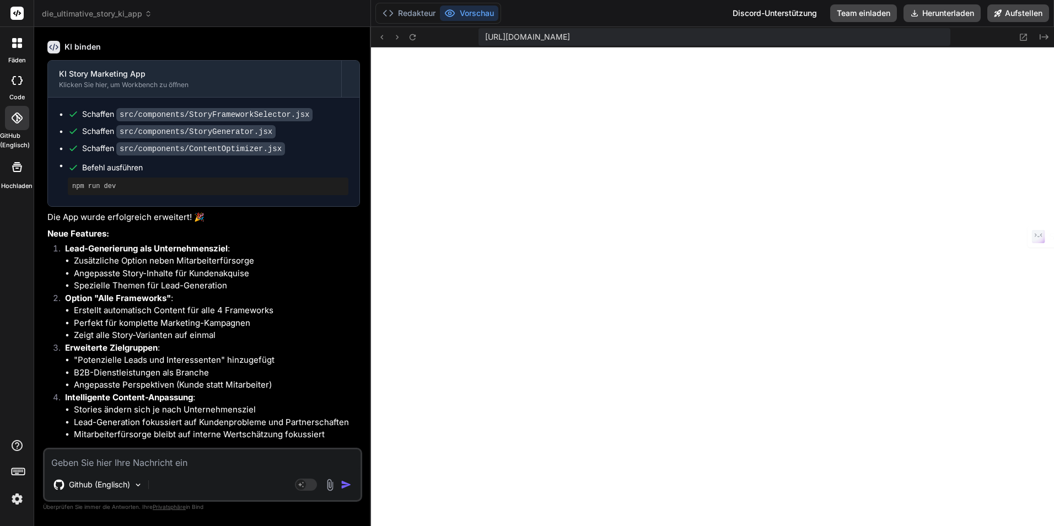
click at [328, 486] on img at bounding box center [330, 485] width 13 height 13
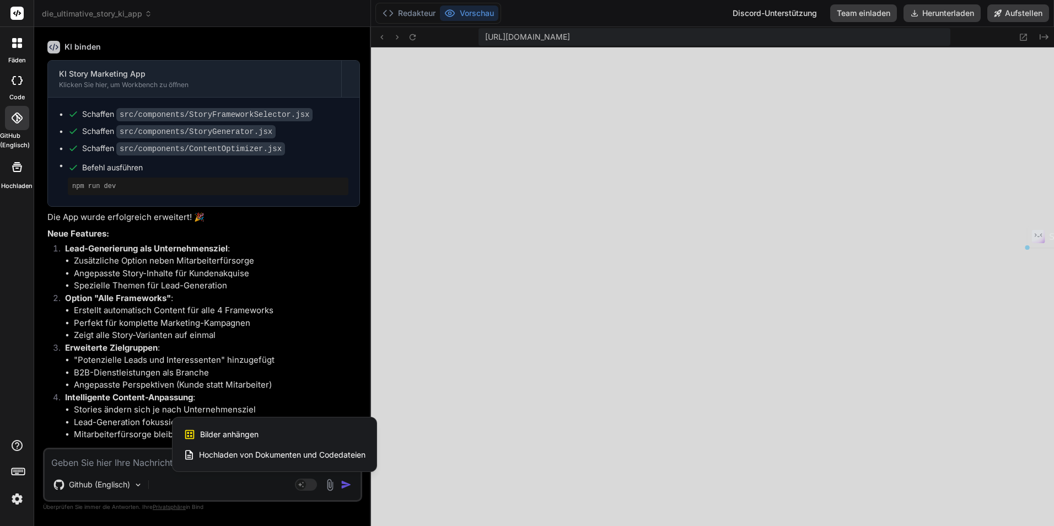
click at [328, 486] on div at bounding box center [527, 263] width 1054 height 526
type textarea "x"
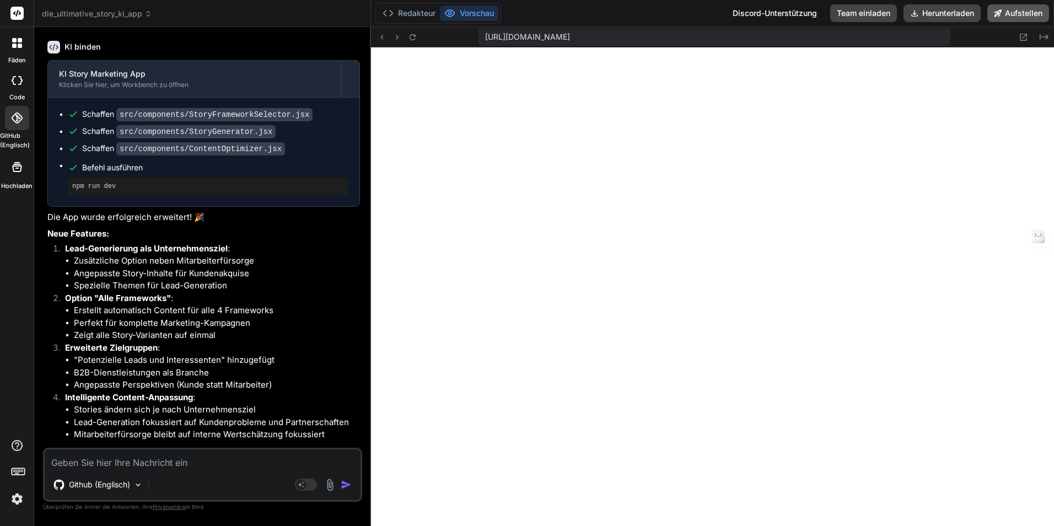
click at [1022, 11] on font "Aufstellen" at bounding box center [1023, 13] width 37 height 11
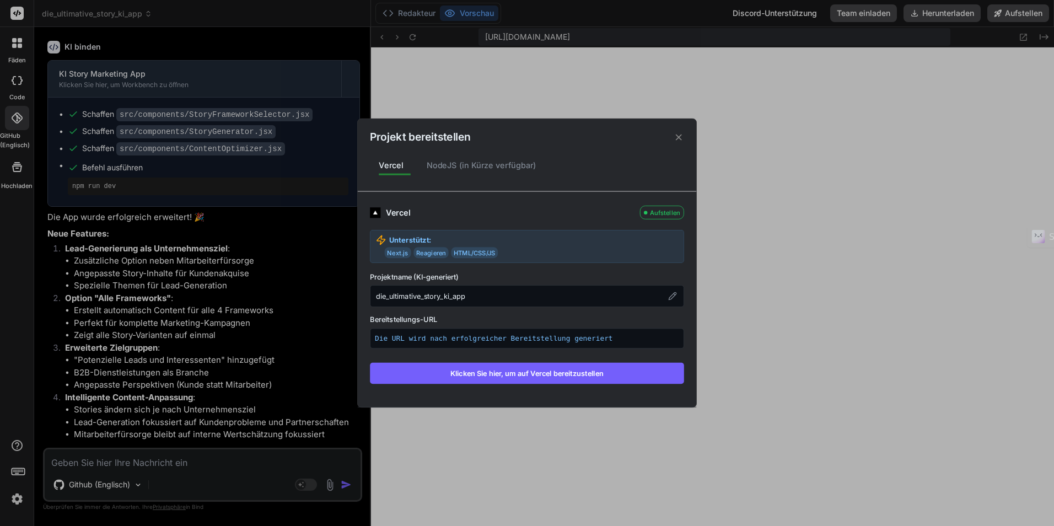
click at [508, 169] on div "NodeJS (in Kürze verfügbar)" at bounding box center [481, 165] width 127 height 23
